Goal: Navigation & Orientation: Find specific page/section

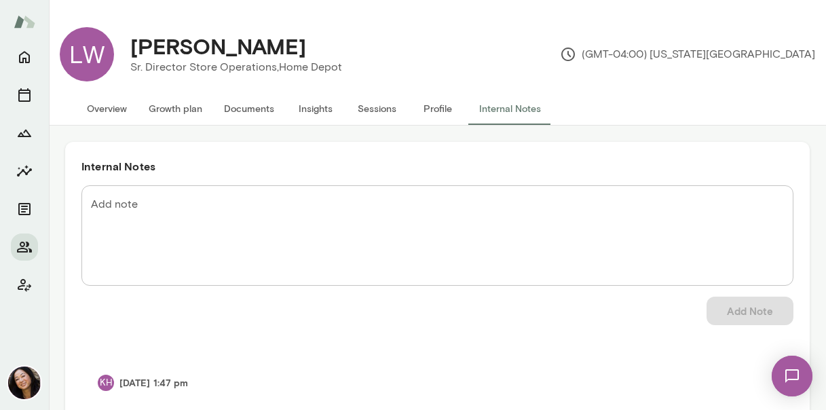
click at [109, 105] on button "Overview" at bounding box center [107, 108] width 62 height 33
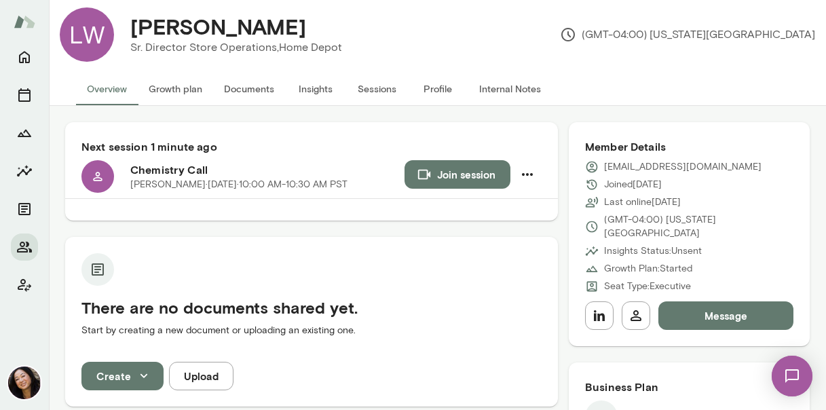
scroll to position [9, 0]
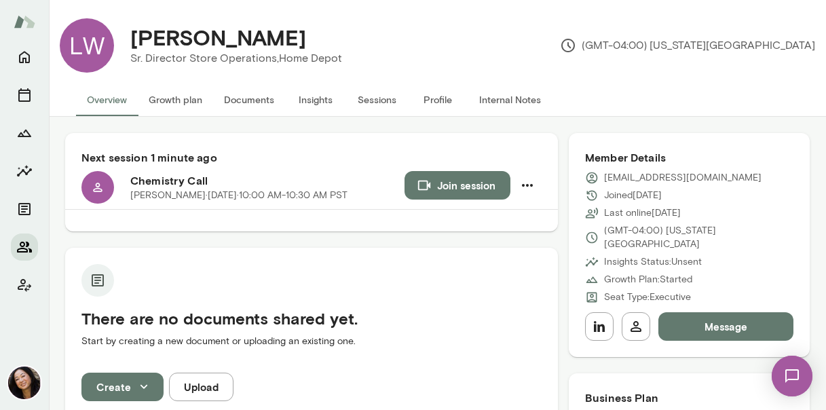
click at [24, 246] on icon "Members" at bounding box center [24, 247] width 16 height 16
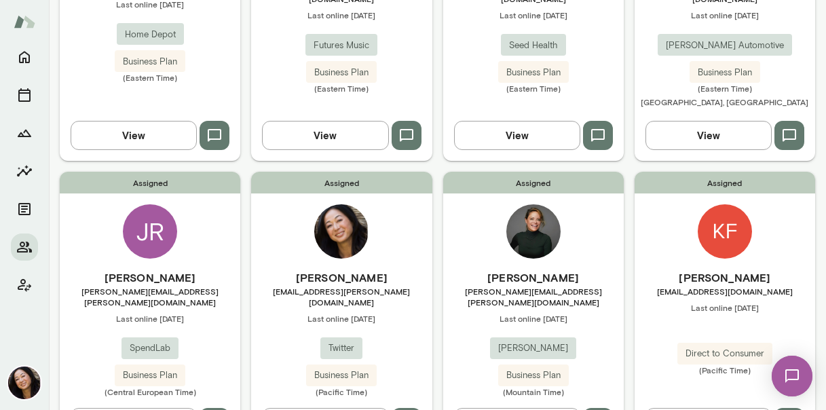
scroll to position [281, 0]
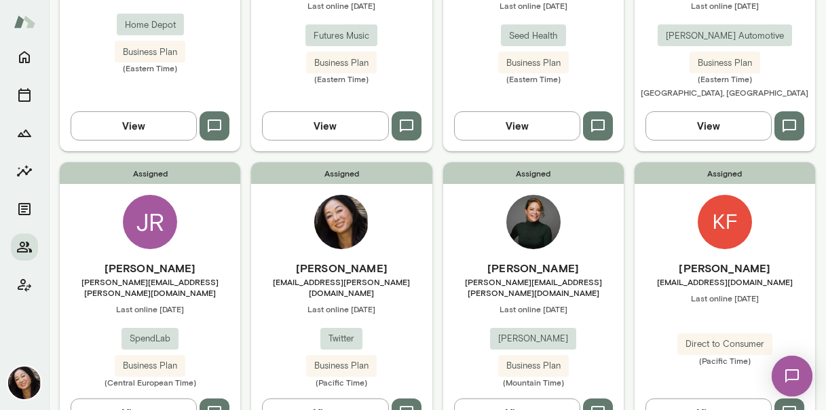
click at [150, 210] on div "JR" at bounding box center [150, 222] width 54 height 54
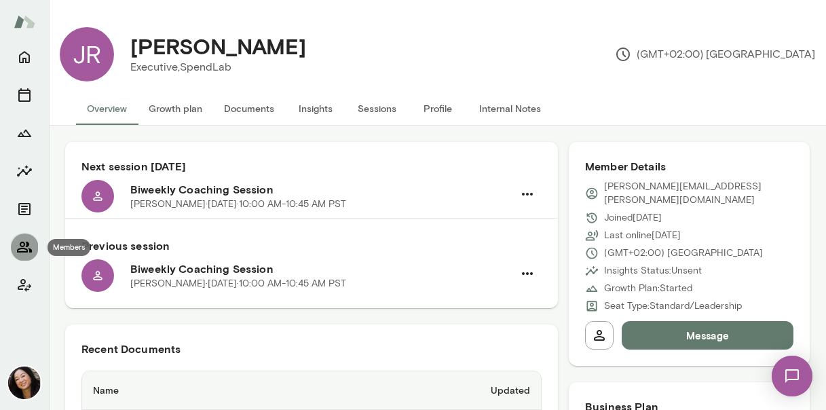
click at [21, 247] on icon "Members" at bounding box center [24, 247] width 16 height 16
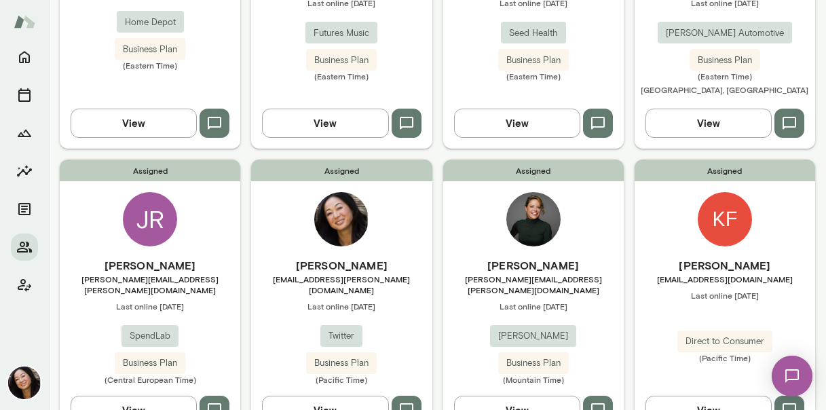
scroll to position [336, 0]
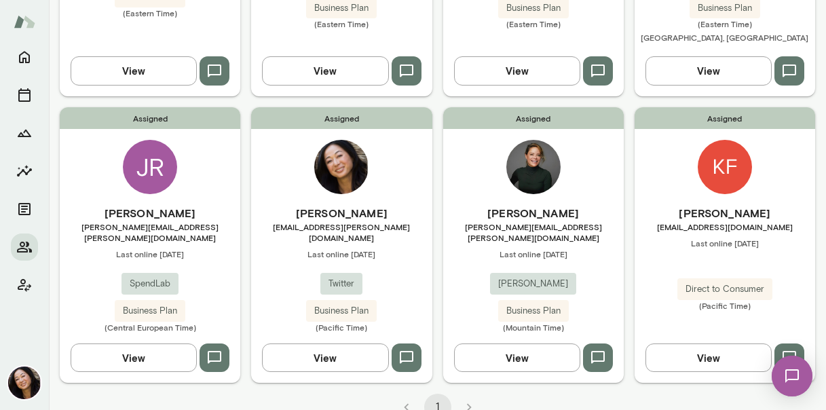
click at [730, 159] on img at bounding box center [725, 167] width 54 height 54
